Goal: Information Seeking & Learning: Learn about a topic

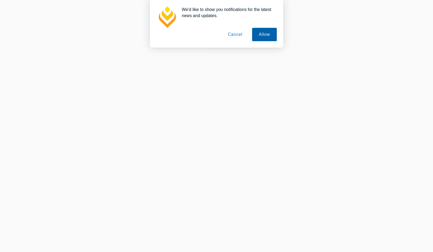
click at [268, 37] on button "Allow" at bounding box center [264, 34] width 25 height 13
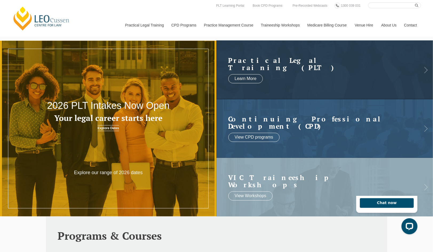
click at [414, 24] on link "Contact" at bounding box center [410, 25] width 21 height 23
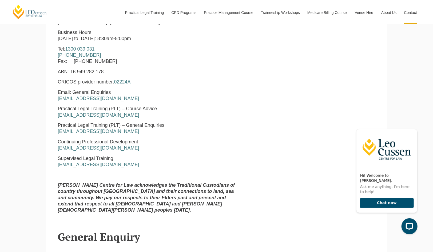
scroll to position [267, 0]
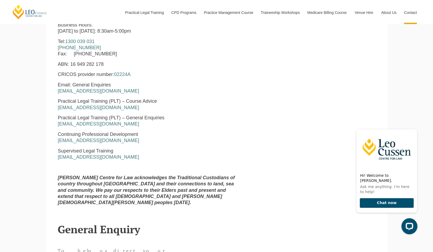
drag, startPoint x: 111, startPoint y: 159, endPoint x: 161, endPoint y: 135, distance: 56.2
click at [161, 135] on p "Continuing Professional Development enquiries@leocussen.edu.au" at bounding box center [149, 137] width 182 height 13
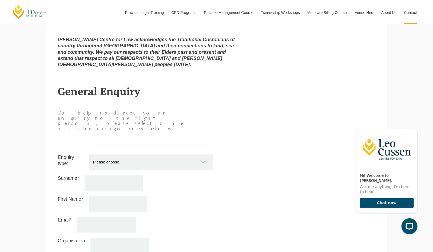
scroll to position [481, 0]
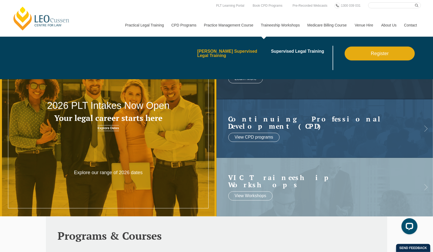
click at [253, 54] on link "[PERSON_NAME] Supervised Legal Training" at bounding box center [232, 53] width 70 height 9
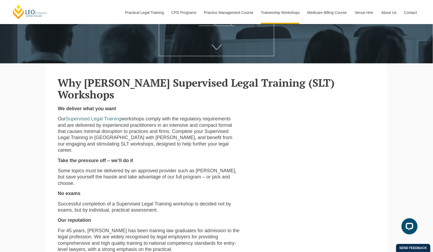
scroll to position [107, 0]
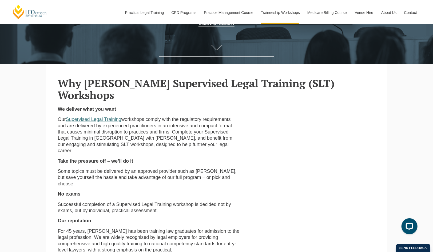
click at [82, 116] on link "Supervised Legal Training" at bounding box center [94, 118] width 56 height 5
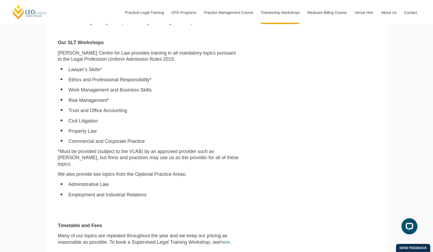
scroll to position [374, 0]
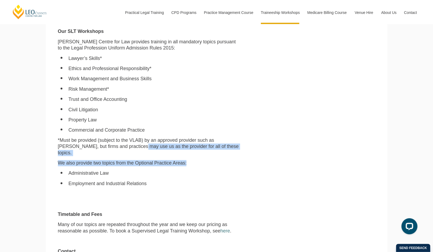
drag, startPoint x: 133, startPoint y: 145, endPoint x: 231, endPoint y: 155, distance: 98.5
click at [231, 155] on div "[PERSON_NAME] Centre for Law has an enviable record in helping firms and legal …" at bounding box center [149, 60] width 190 height 442
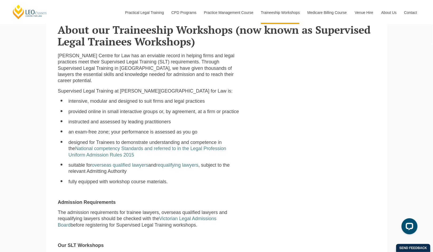
scroll to position [0, 0]
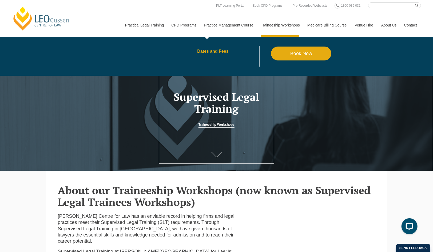
click at [216, 49] on link "Dates and Fees" at bounding box center [234, 51] width 74 height 4
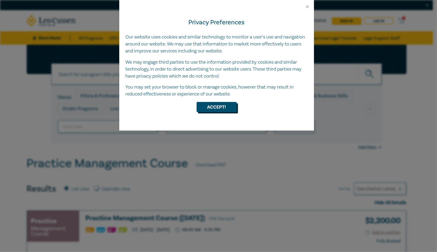
click at [216, 108] on button "Accept!" at bounding box center [217, 107] width 40 height 10
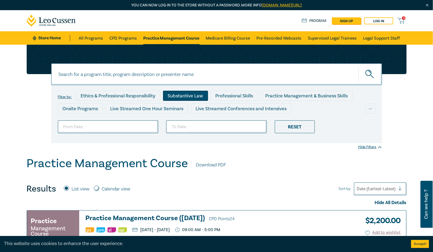
click at [188, 91] on div "Substantive Law" at bounding box center [185, 96] width 45 height 10
click at [96, 37] on link "All Programs" at bounding box center [91, 37] width 24 height 13
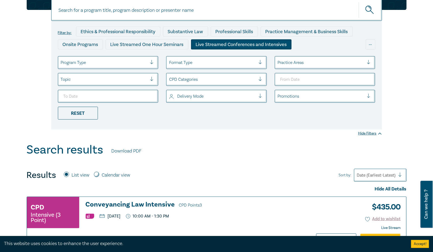
scroll to position [53, 0]
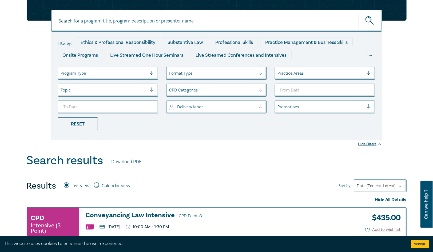
click at [140, 29] on input at bounding box center [216, 21] width 331 height 22
type input "admin"
click at [359, 13] on button "submit" at bounding box center [370, 21] width 23 height 16
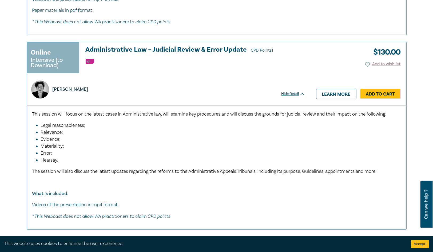
scroll to position [961, 0]
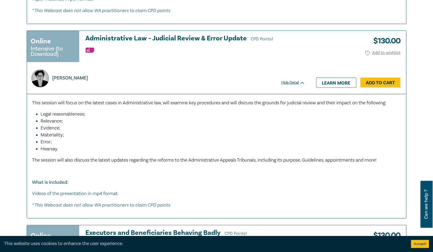
click at [37, 78] on img at bounding box center [40, 78] width 18 height 18
